Goal: Task Accomplishment & Management: Complete application form

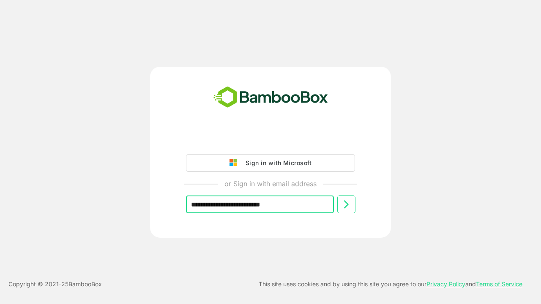
type input "**********"
click at [346, 205] on icon at bounding box center [346, 205] width 10 height 10
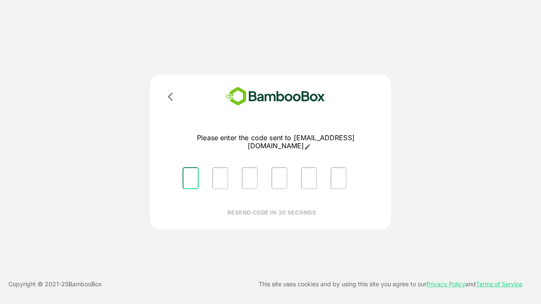
type input "*"
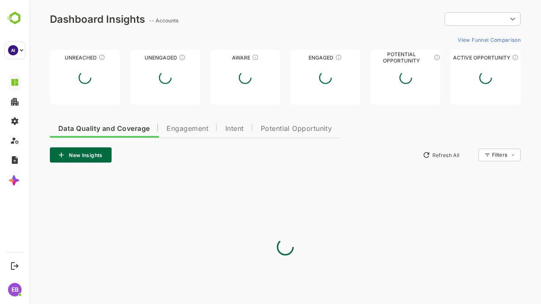
type input "**********"
